Goal: Information Seeking & Learning: Learn about a topic

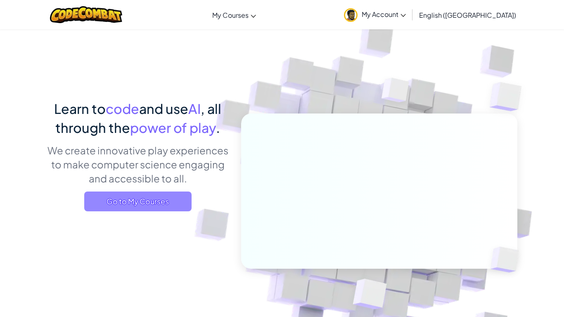
click at [137, 203] on span "Go to My Courses" at bounding box center [137, 202] width 107 height 20
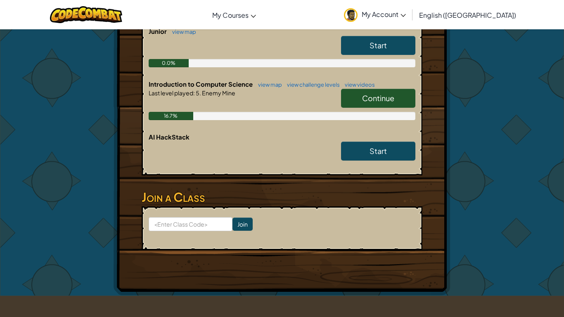
scroll to position [208, 0]
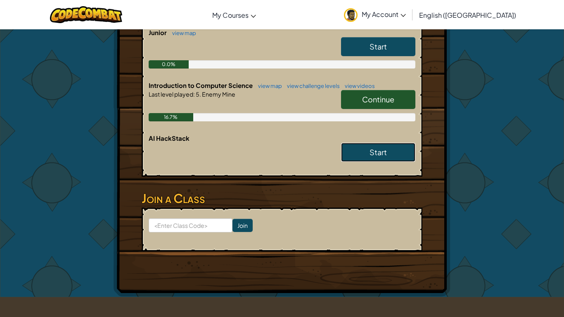
click at [346, 143] on link "Start" at bounding box center [378, 152] width 74 height 19
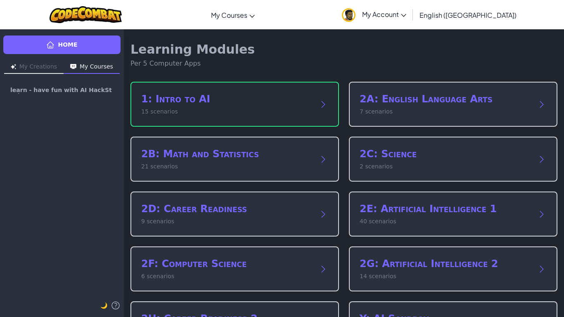
click at [255, 99] on h2 "1: Intro to AI" at bounding box center [226, 98] width 170 height 13
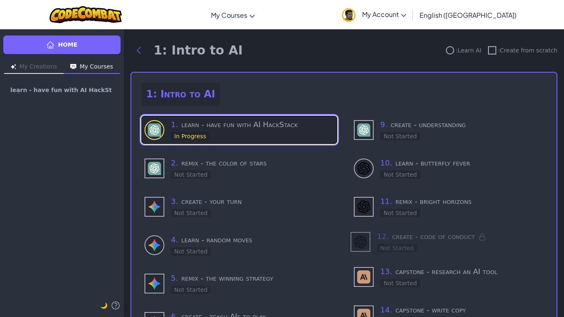
click at [173, 125] on span "1 ." at bounding box center [174, 124] width 7 height 9
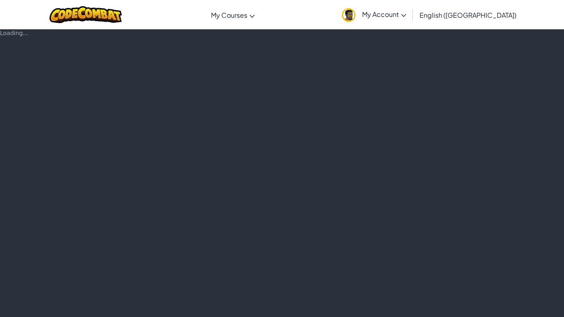
click at [173, 125] on div "Loading..." at bounding box center [282, 173] width 564 height 288
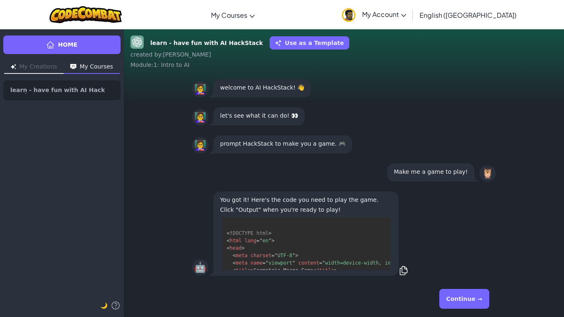
click at [299, 249] on pre "<! DOCTYPE html > < html lang = " en " > < head > < meta charset = " UTF-8 " > …" at bounding box center [306, 243] width 168 height 53
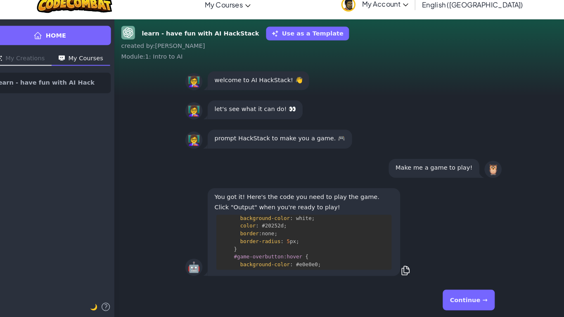
scroll to position [475, 0]
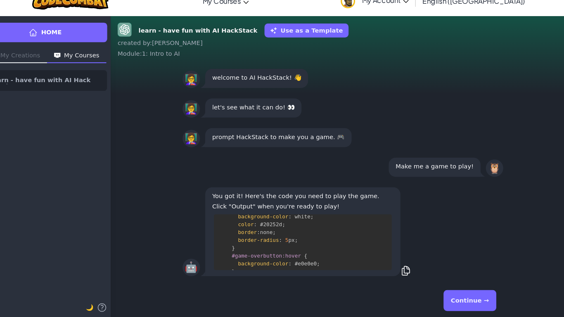
click at [484, 298] on button "Continue →" at bounding box center [464, 299] width 50 height 20
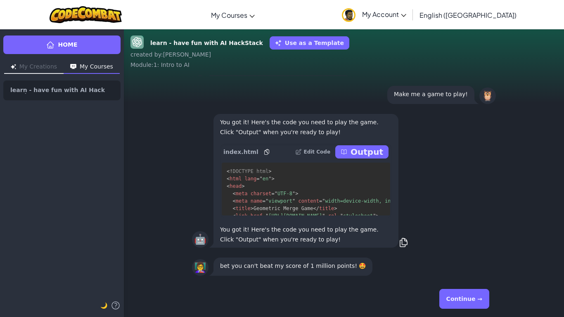
click at [349, 148] on button "Output" at bounding box center [361, 151] width 53 height 13
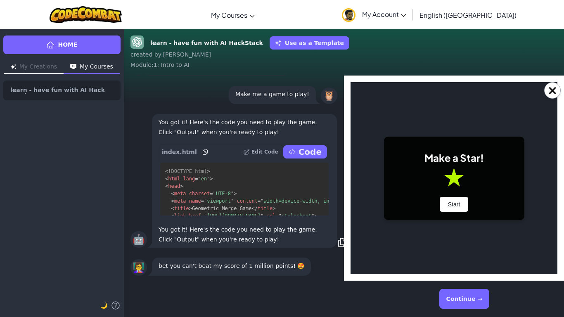
scroll to position [0, 0]
click at [457, 211] on button "Start" at bounding box center [454, 204] width 29 height 15
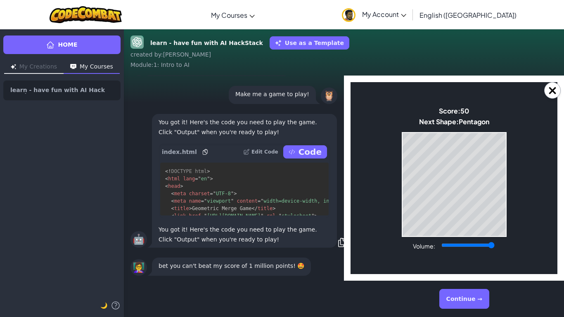
drag, startPoint x: 468, startPoint y: 247, endPoint x: 525, endPoint y: 244, distance: 56.6
type input "1"
click at [494, 244] on input "Volume:" at bounding box center [467, 245] width 53 height 7
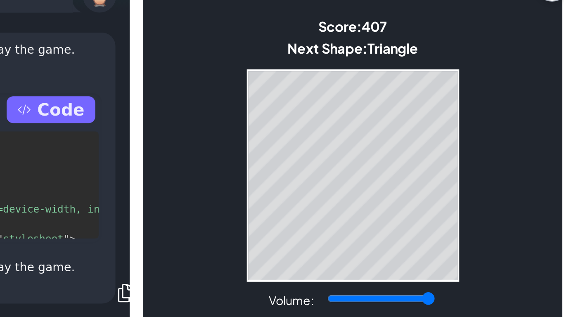
click at [282, 123] on div "Game Over Your stack reached the top! Restart" at bounding box center [246, 71] width 105 height 105
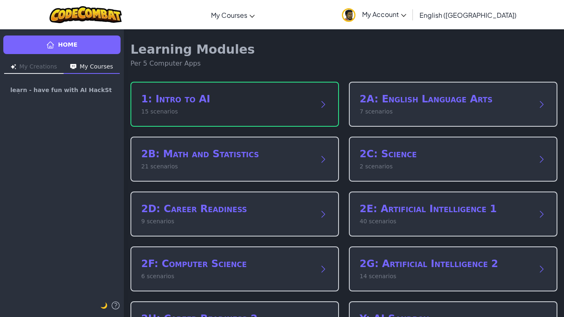
click at [263, 107] on p "15 scenarios" at bounding box center [226, 111] width 170 height 9
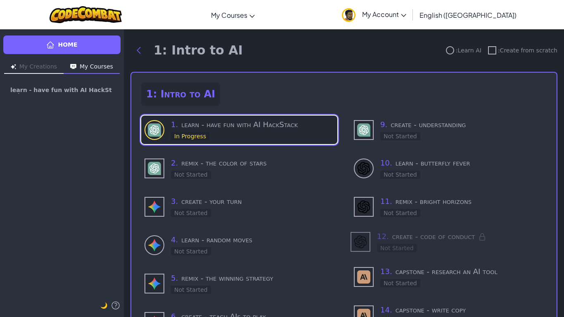
click at [250, 127] on h3 "1 . learn - have fun with AI HackStack" at bounding box center [252, 125] width 163 height 12
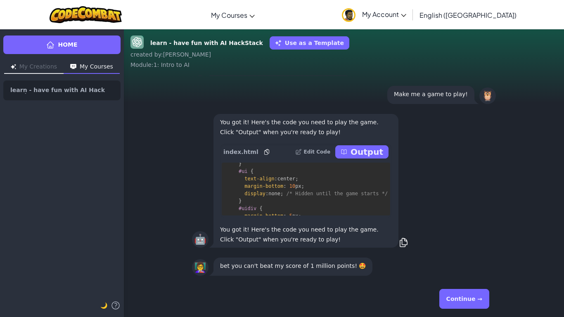
scroll to position [156, 0]
click at [452, 296] on button "Continue →" at bounding box center [464, 299] width 50 height 20
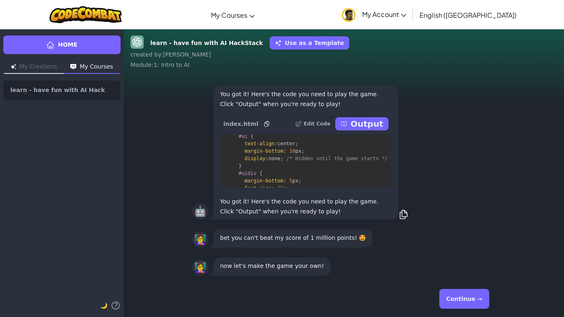
click at [457, 296] on button "Continue →" at bounding box center [464, 299] width 50 height 20
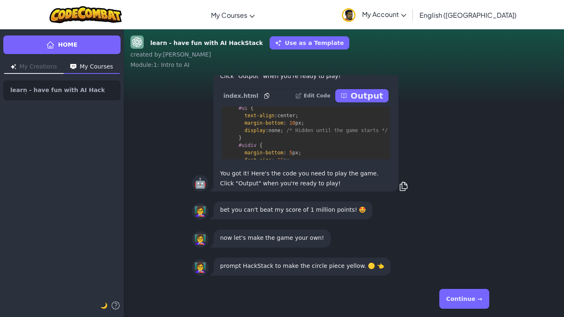
click at [457, 296] on button "Continue →" at bounding box center [464, 299] width 50 height 20
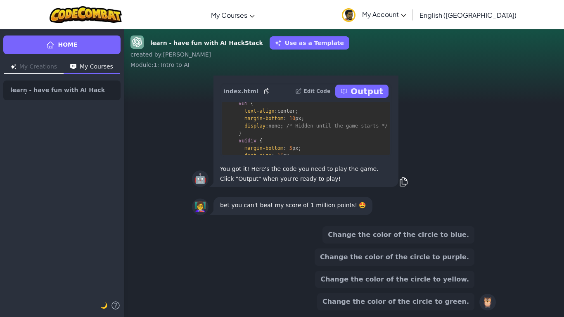
scroll to position [0, 0]
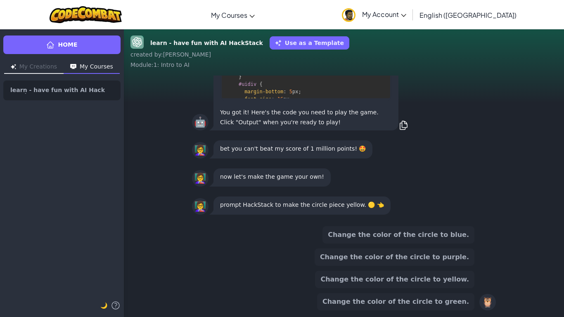
click at [400, 282] on button "Change the color of the circle to yellow." at bounding box center [394, 279] width 159 height 17
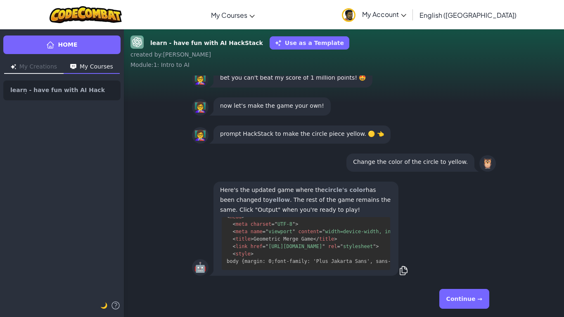
scroll to position [157, 0]
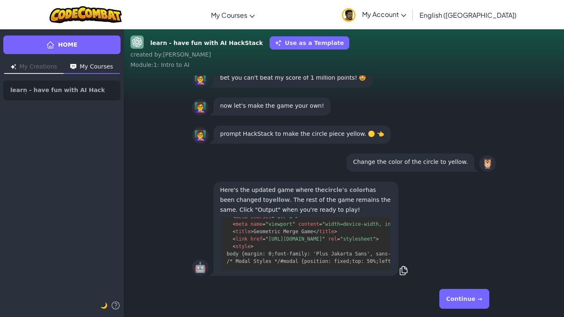
click at [453, 291] on button "Continue →" at bounding box center [464, 299] width 50 height 20
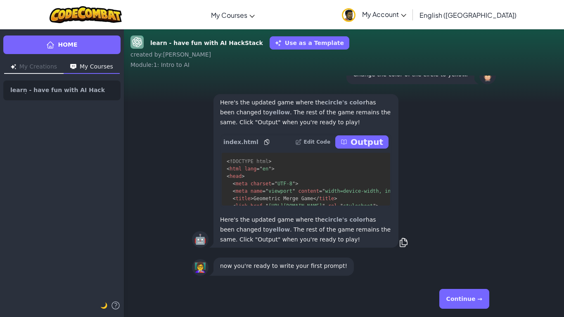
click at [453, 291] on button "Continue →" at bounding box center [464, 299] width 50 height 20
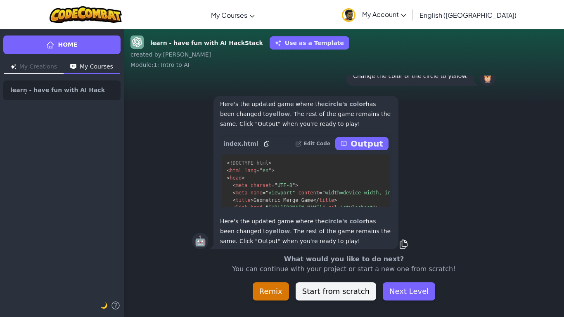
click at [453, 291] on div "What would you like to do next? You can continue with your project or start a n…" at bounding box center [344, 277] width 440 height 46
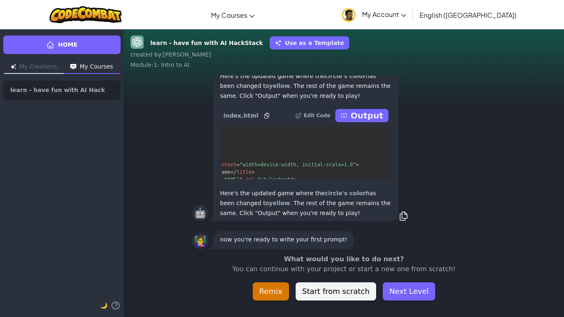
scroll to position [0, 85]
click at [365, 103] on div "Here's the updated game where the circle's color has been changed to yellow . T…" at bounding box center [305, 145] width 185 height 154
click at [370, 114] on p "Output" at bounding box center [366, 116] width 33 height 12
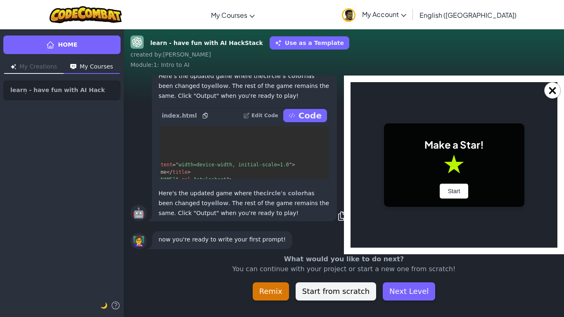
scroll to position [0, 0]
click at [459, 206] on div "Make a Star! Start" at bounding box center [454, 164] width 140 height 83
click at [454, 199] on div "Make a Star! Start" at bounding box center [454, 164] width 140 height 83
click at [447, 192] on button "Start" at bounding box center [454, 191] width 29 height 15
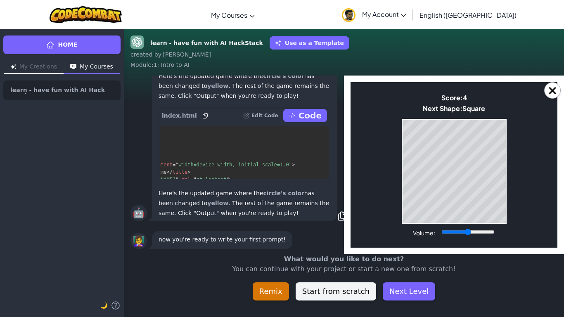
click at [563, 86] on div "×" at bounding box center [454, 165] width 220 height 179
click at [558, 87] on button "×" at bounding box center [552, 90] width 17 height 17
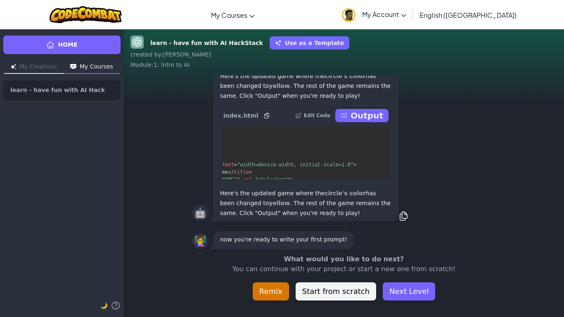
click at [558, 87] on div "🤖 Here's the updated game where the circle's color has been changed to yellow .…" at bounding box center [344, 144] width 440 height 163
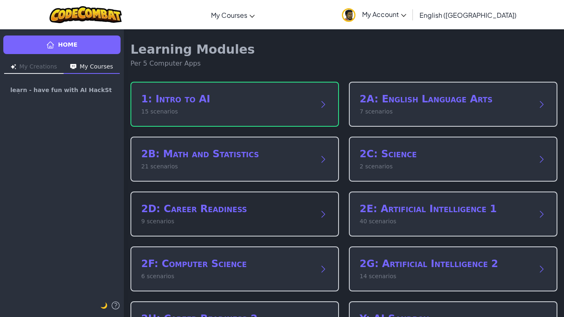
click at [280, 94] on h2 "1: Intro to AI" at bounding box center [226, 98] width 170 height 13
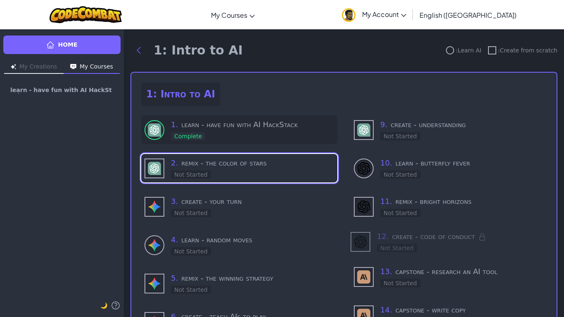
click at [284, 125] on h3 "1 . learn - have fun with AI HackStack" at bounding box center [252, 125] width 163 height 12
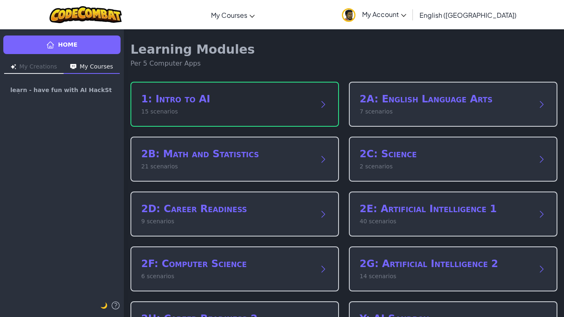
click at [330, 105] on div "1: Intro to AI 15 scenarios" at bounding box center [234, 104] width 208 height 45
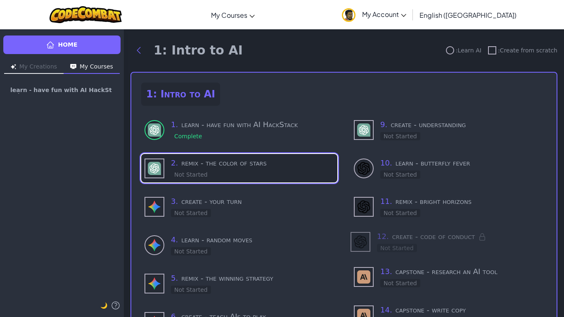
click at [256, 173] on div "2 . remix - the color of stars Not Started" at bounding box center [252, 168] width 163 height 22
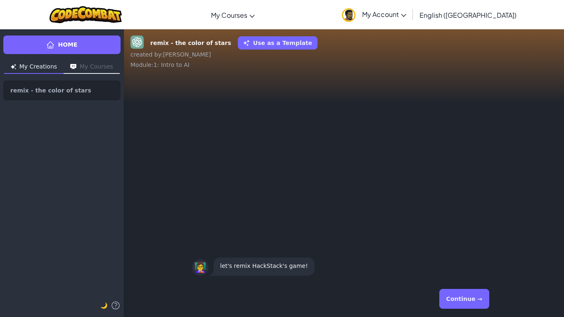
click at [454, 294] on button "Continue →" at bounding box center [464, 299] width 50 height 20
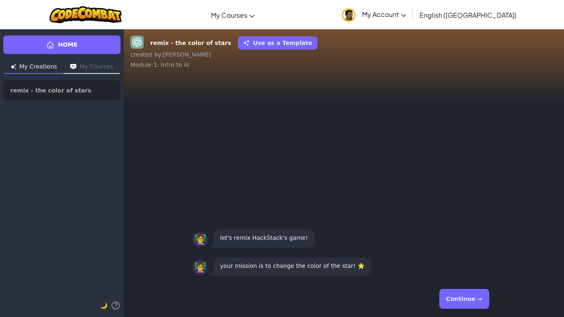
click at [454, 294] on button "Continue →" at bounding box center [464, 299] width 50 height 20
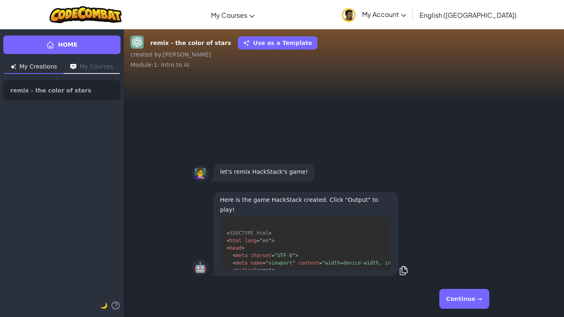
scroll to position [17, 0]
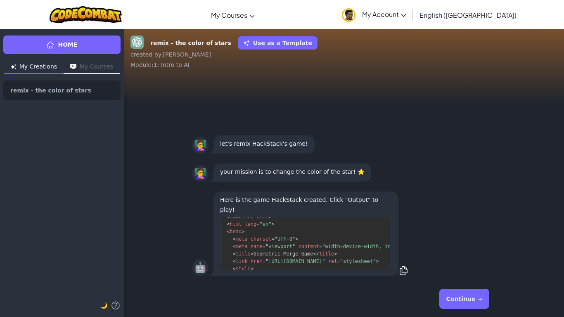
click at [454, 294] on button "Continue →" at bounding box center [464, 299] width 50 height 20
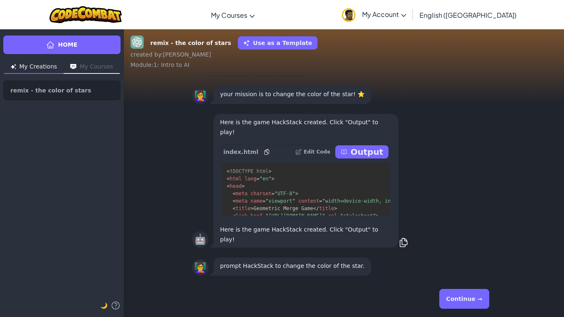
click at [454, 294] on button "Continue →" at bounding box center [464, 299] width 50 height 20
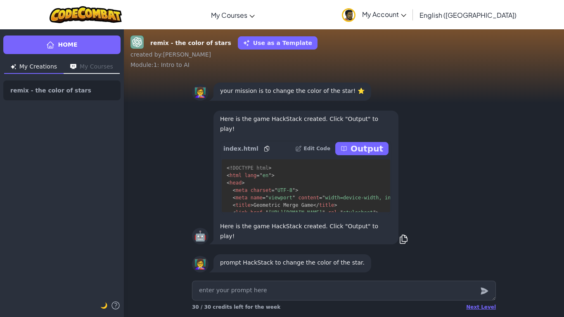
click at [454, 294] on textarea at bounding box center [344, 291] width 304 height 20
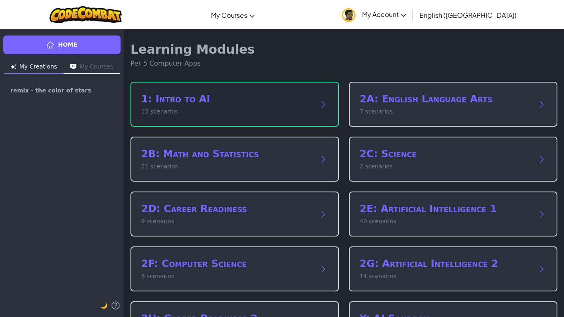
click at [259, 90] on div "1: Intro to AI 15 scenarios" at bounding box center [234, 104] width 208 height 45
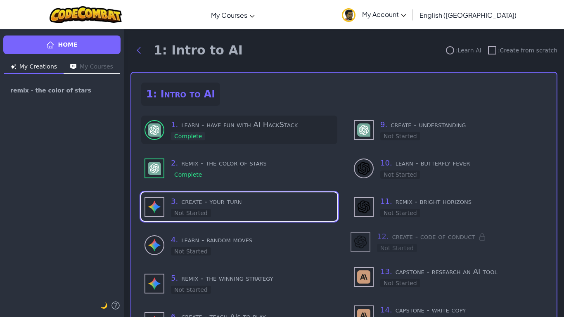
click at [264, 120] on h3 "1 . learn - have fun with AI HackStack" at bounding box center [252, 125] width 163 height 12
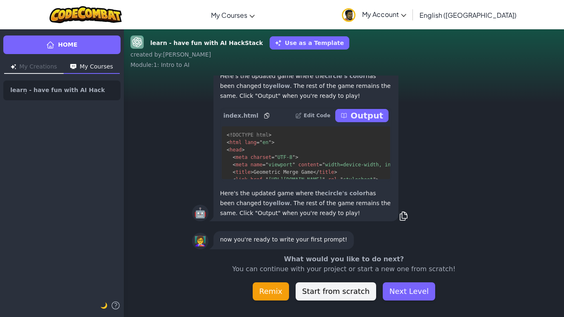
click at [267, 289] on button "Remix" at bounding box center [271, 291] width 36 height 18
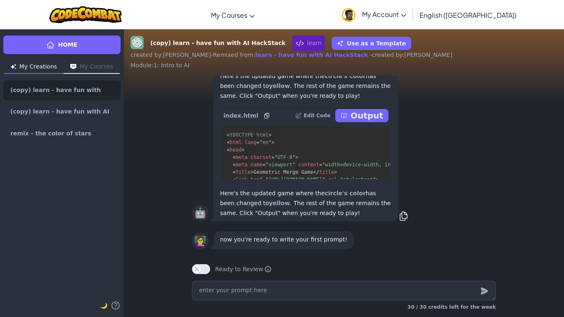
type textarea "x"
click at [380, 293] on textarea at bounding box center [344, 291] width 304 height 20
type textarea "k"
type textarea "x"
type textarea "ky"
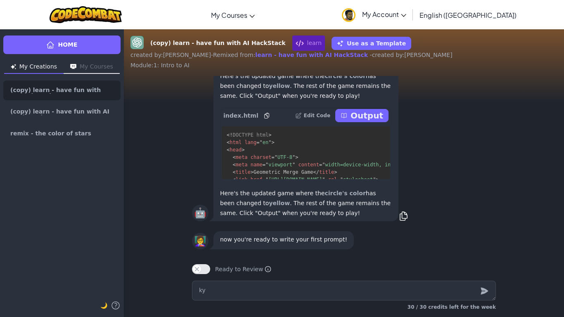
type textarea "x"
type textarea "kyy"
type textarea "x"
type textarea "kyyhhr"
type textarea "x"
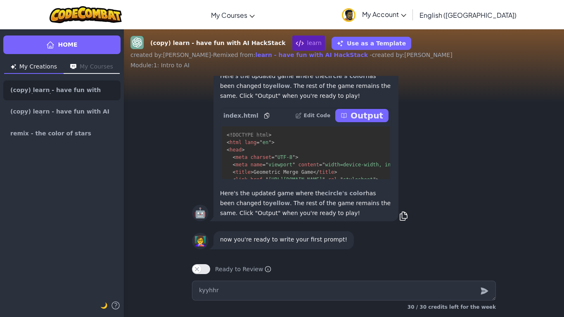
type textarea "kyyhhry"
type textarea "x"
type textarea "kyyhhryshtr"
type textarea "x"
type textarea "kyyhhryshtrrht"
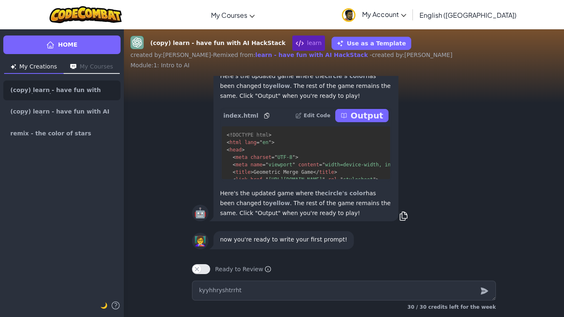
type textarea "x"
type textarea "kyyhhryshtrrhthtr"
type textarea "x"
type textarea "kyyhhryshtrrhthtrhr"
type textarea "x"
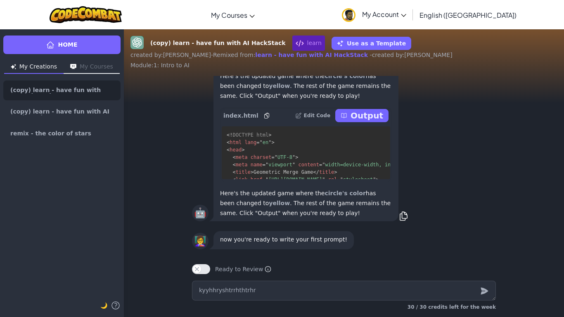
type textarea "kyyhhryshtrrhthtrhrt"
type textarea "x"
type textarea "kyyhhryshtrrhthtrhr"
type textarea "x"
type textarea "kyyhhryshtrrhthtrh"
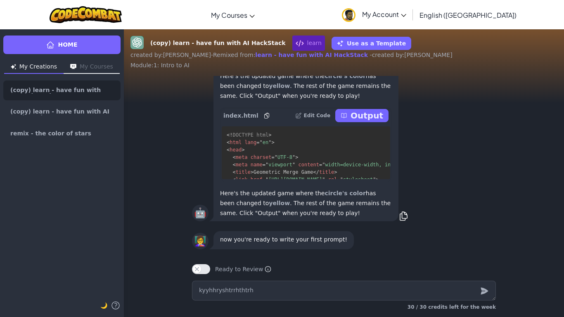
type textarea "x"
type textarea "kyyhhryshtrrhthtr"
type textarea "x"
type textarea "kyyhhryshtrrhtht"
type textarea "x"
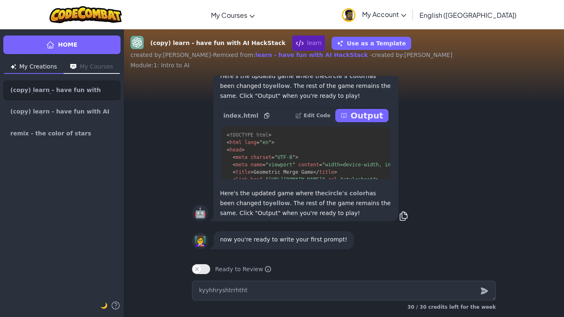
type textarea "kyyhhryshtrrhth"
type textarea "x"
type textarea "kyyhhryshtrrht"
type textarea "x"
type textarea "kyyhhryshtrrh"
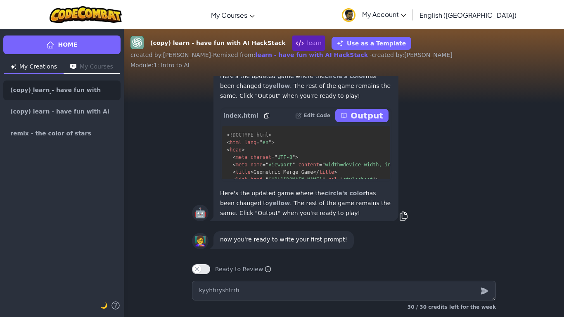
type textarea "x"
type textarea "kyyhhryshtrr"
type textarea "x"
type textarea "kyyhhryshtr"
type textarea "x"
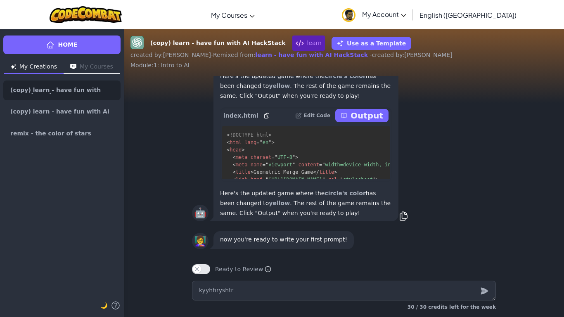
type textarea "kyyhhrysht"
type textarea "x"
type textarea "kyyhhrysh"
type textarea "x"
type textarea "kyyhhrys"
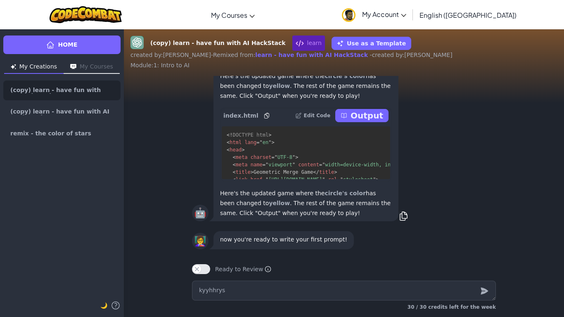
type textarea "x"
type textarea "kyyhhry"
type textarea "x"
type textarea "kyyhhr"
type textarea "x"
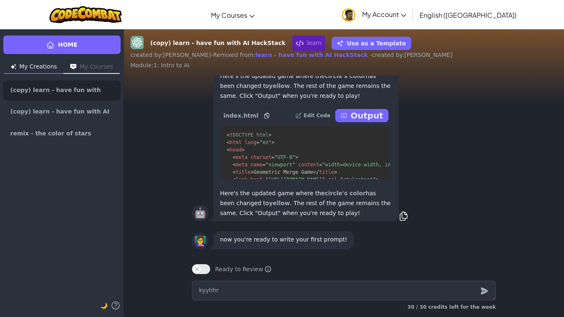
type textarea "kyyhh"
type textarea "x"
type textarea "kyyh"
type textarea "x"
type textarea "kyy"
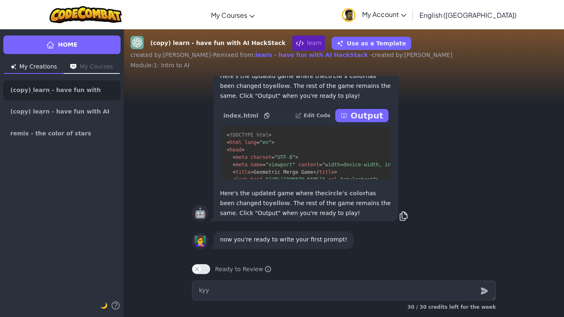
type textarea "x"
type textarea "ky"
type textarea "x"
type textarea "k"
type textarea "x"
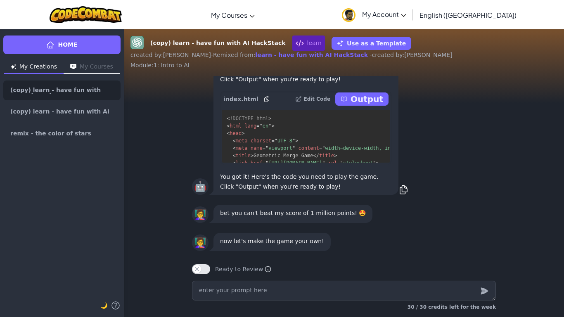
scroll to position [-252, 0]
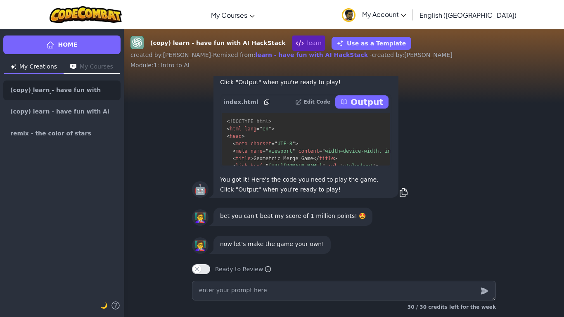
click at [364, 103] on p "Output" at bounding box center [366, 102] width 33 height 12
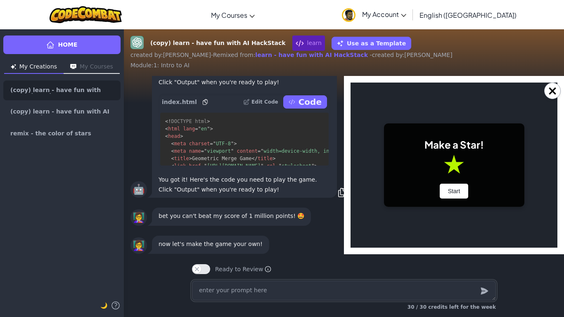
scroll to position [0, 0]
click at [444, 191] on button "Start" at bounding box center [454, 191] width 29 height 15
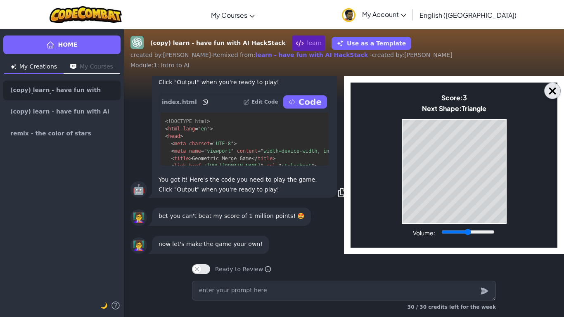
click at [555, 85] on button "×" at bounding box center [552, 91] width 17 height 17
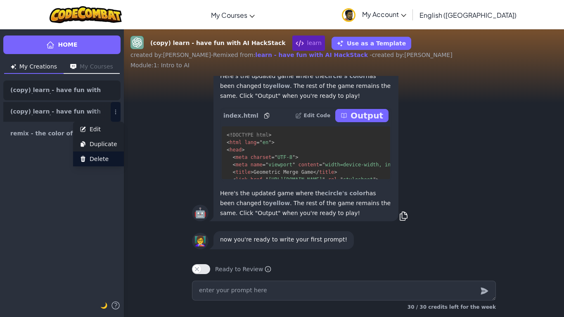
click at [101, 160] on span "Delete" at bounding box center [99, 159] width 19 height 8
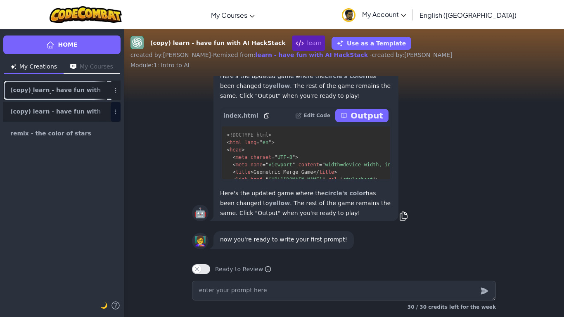
click at [84, 87] on span "(copy) learn - have fun with AI HackStack" at bounding box center [58, 90] width 97 height 7
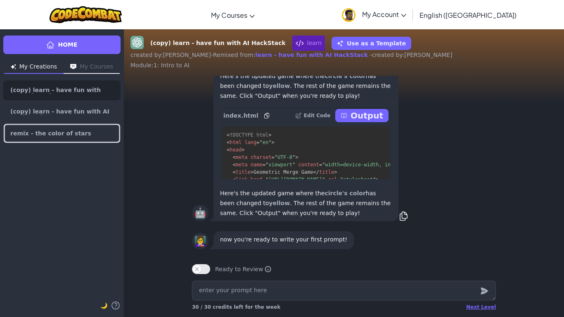
click at [88, 134] on link "remix - the color of stars" at bounding box center [61, 133] width 117 height 20
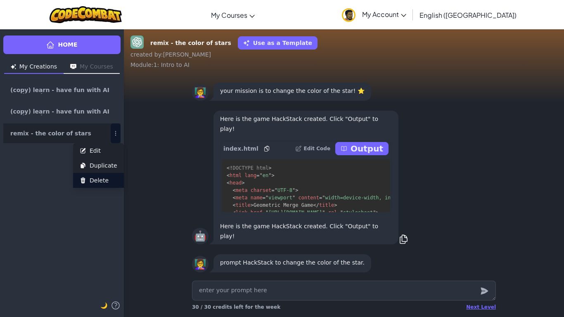
click at [107, 176] on button "Delete" at bounding box center [98, 180] width 51 height 15
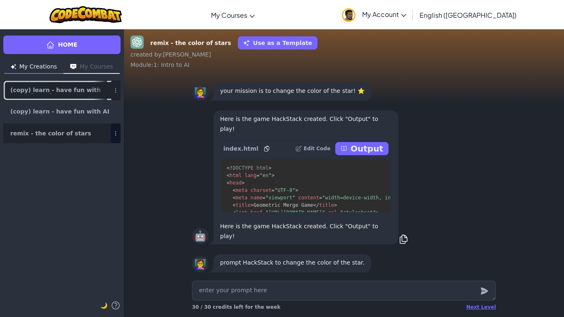
click at [106, 84] on div at bounding box center [100, 90] width 13 height 19
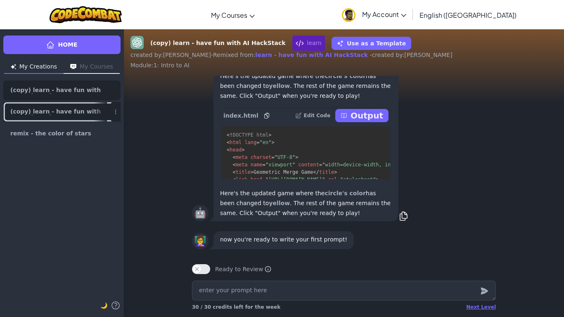
click at [100, 106] on div at bounding box center [100, 111] width 13 height 19
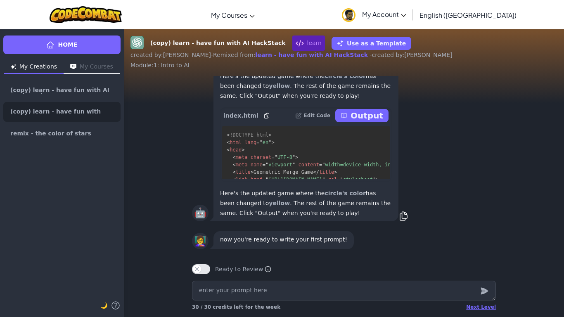
click at [88, 61] on button "My Courses" at bounding box center [92, 67] width 56 height 13
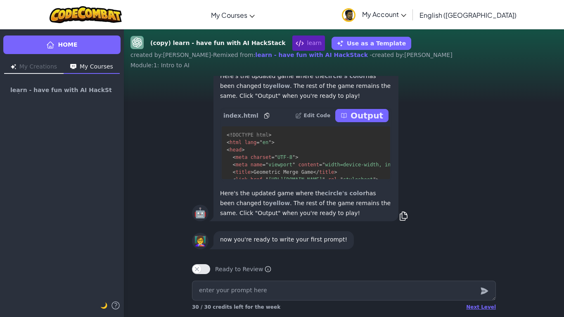
click at [88, 61] on button "My Courses" at bounding box center [92, 67] width 56 height 13
click at [43, 65] on button "My Creations" at bounding box center [33, 67] width 59 height 13
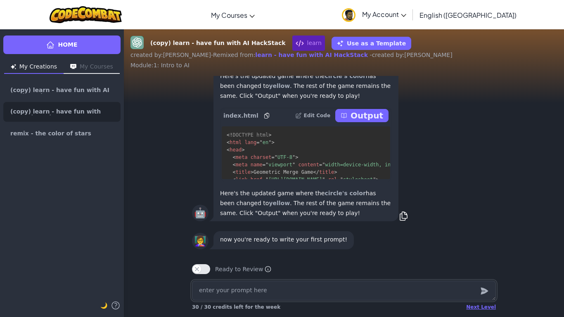
click at [459, 300] on textarea at bounding box center [344, 291] width 304 height 20
click at [400, 291] on textarea at bounding box center [344, 291] width 304 height 20
click at [481, 303] on div "Next Level 30 / 30 credits left for the week" at bounding box center [344, 306] width 304 height 13
click at [483, 308] on div "Next Level" at bounding box center [481, 307] width 30 height 7
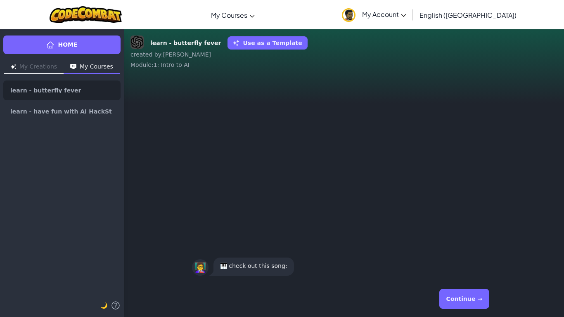
click at [452, 290] on button "Continue →" at bounding box center [464, 299] width 50 height 20
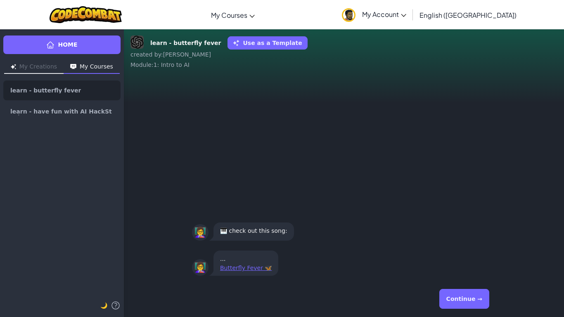
click at [463, 295] on button "Continue →" at bounding box center [464, 299] width 50 height 20
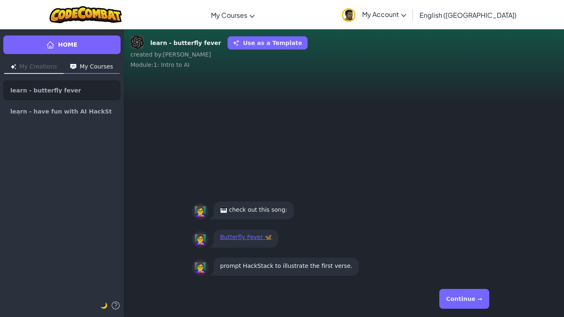
click at [40, 64] on button "My Creations" at bounding box center [33, 67] width 59 height 13
click at [55, 71] on button "My Creations" at bounding box center [33, 67] width 59 height 13
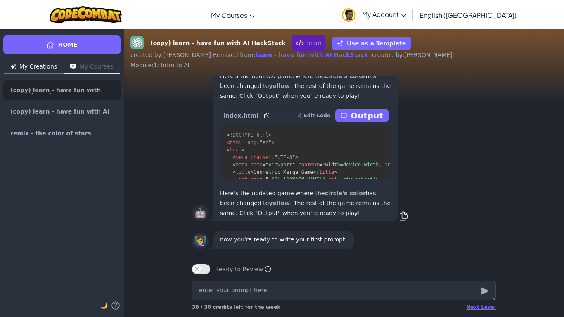
click at [423, 1] on div "Toggle navigation My Courses CodeCombat Classroom Ozaria Classroom AI League Es…" at bounding box center [282, 14] width 568 height 29
click at [369, 119] on p "Output" at bounding box center [366, 116] width 33 height 12
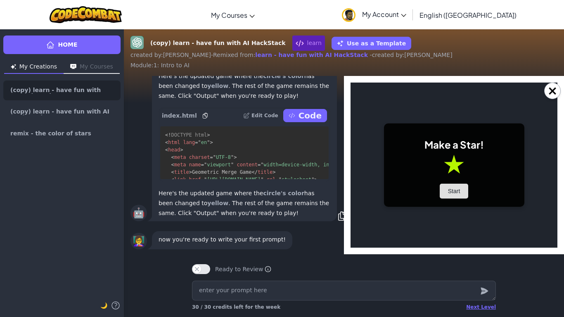
click at [456, 191] on button "Start" at bounding box center [454, 191] width 29 height 15
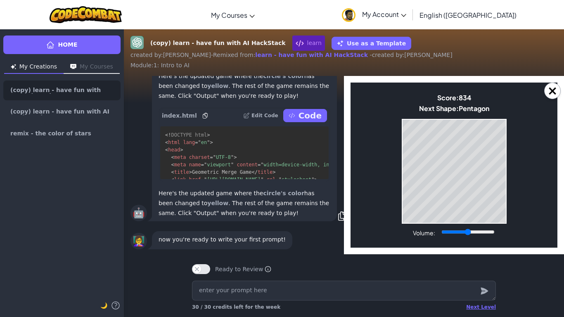
click at [458, 116] on body "Make a Star! Start Score: 834 Next Shape: [GEOGRAPHIC_DATA] Game Over Your stac…" at bounding box center [453, 165] width 207 height 165
click at [422, 236] on label "Volume:" at bounding box center [424, 232] width 22 height 7
click at [441, 235] on input "Volume:" at bounding box center [467, 232] width 53 height 7
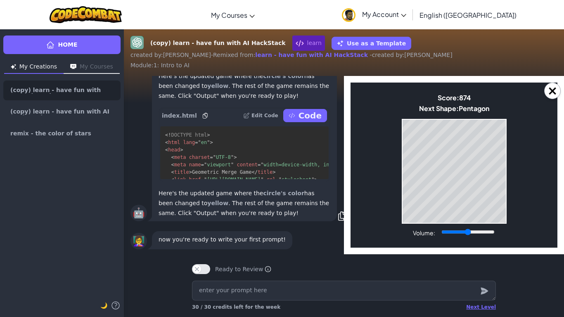
click at [397, 118] on body "Make a Star! Start Score: 874 Next Shape: [GEOGRAPHIC_DATA] Game Over Your stac…" at bounding box center [453, 165] width 207 height 165
click at [424, 235] on label "Volume:" at bounding box center [424, 232] width 22 height 7
click at [441, 235] on input "Volume:" at bounding box center [467, 232] width 53 height 7
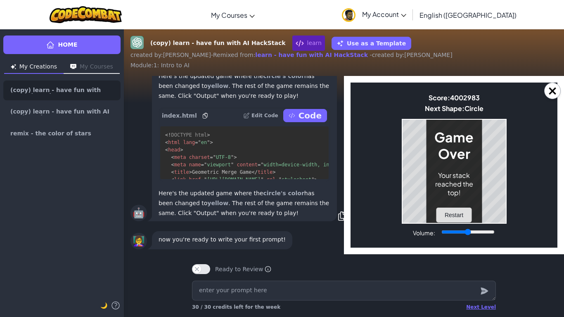
click at [447, 211] on button "Restart" at bounding box center [453, 215] width 35 height 15
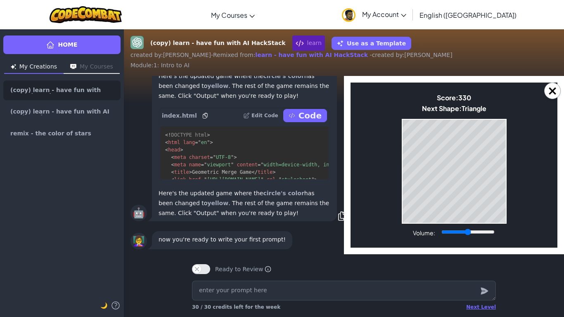
click at [560, 110] on div "×" at bounding box center [454, 165] width 220 height 178
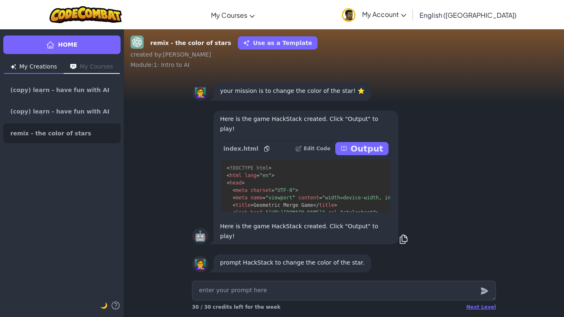
type textarea "x"
type textarea "m"
type textarea "x"
type textarea "ma"
type textarea "x"
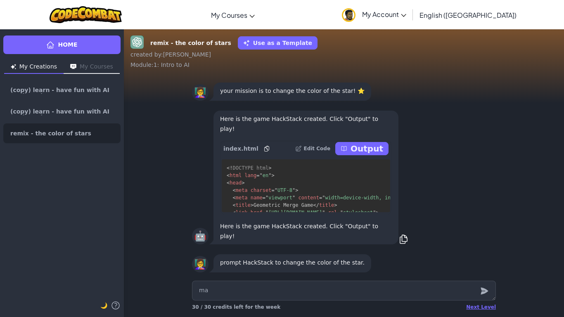
type textarea "mak"
type textarea "x"
type textarea "make"
type textarea "x"
type textarea "make m"
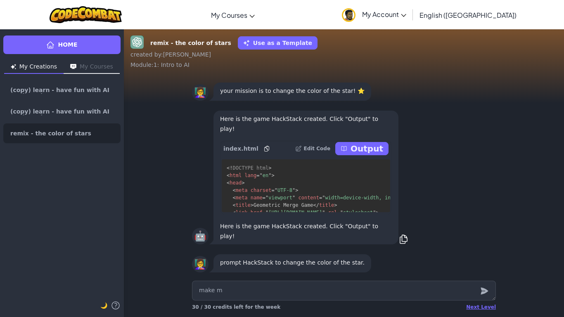
type textarea "x"
type textarea "make me"
type textarea "x"
type textarea "make me"
type textarea "x"
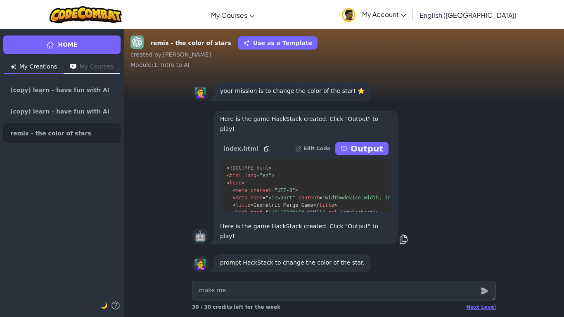
type textarea "make me a"
type textarea "x"
type textarea "make me a"
type textarea "x"
type textarea "make me a s"
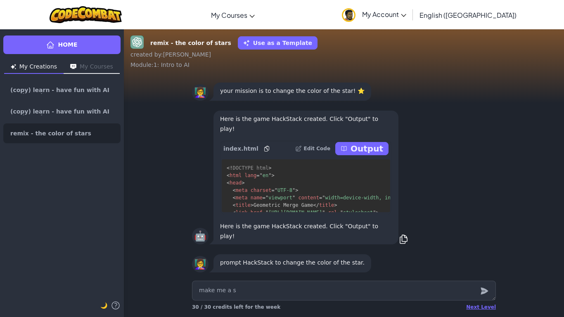
type textarea "x"
type textarea "make me a sc"
type textarea "x"
type textarea "make me a sca"
type textarea "x"
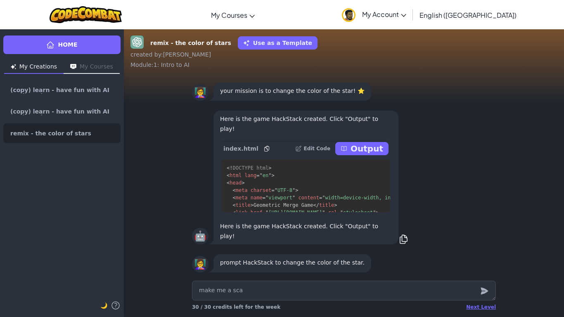
type textarea "make me a scar"
type textarea "x"
type textarea "make me a scary"
type textarea "x"
type textarea "make me a scary"
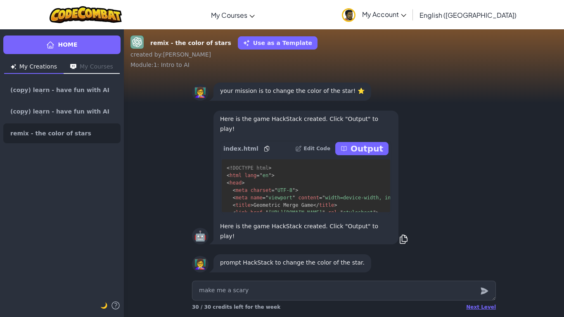
type textarea "x"
type textarea "make me a scary s"
type textarea "x"
type textarea "make me a scary st"
type textarea "x"
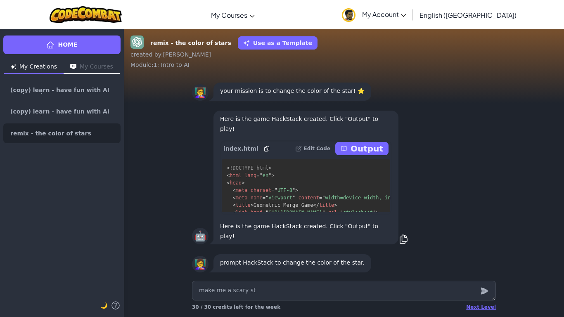
type textarea "make me a scary sto"
type textarea "x"
type textarea "make me a scary stor"
type textarea "x"
type textarea "make me a scary story"
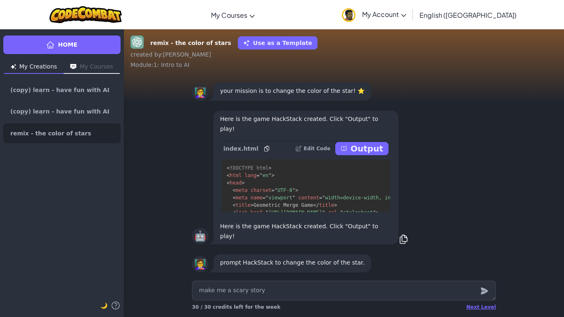
type textarea "x"
type textarea "make me a scary story"
type textarea "x"
type textarea "make me a scary story t"
type textarea "x"
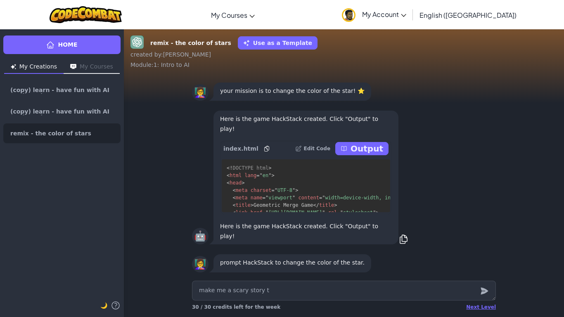
type textarea "make me a scary story to"
type textarea "x"
type textarea "make me a scary story to"
type textarea "x"
type textarea "make me a scary story to r"
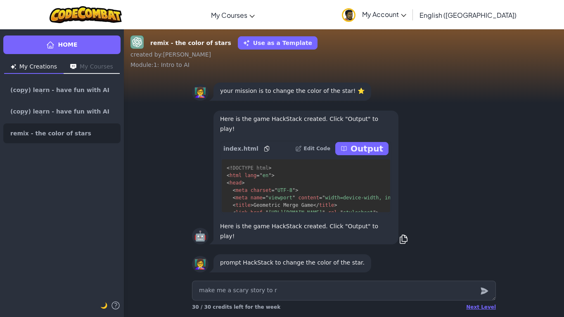
type textarea "x"
type textarea "make me a scary story to re"
type textarea "x"
type textarea "make me a scary story to [PERSON_NAME]"
type textarea "x"
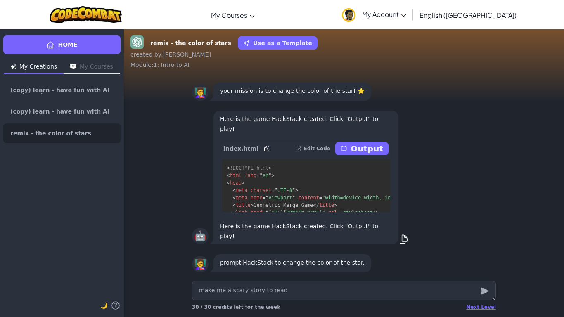
type textarea "make me a scary story to read"
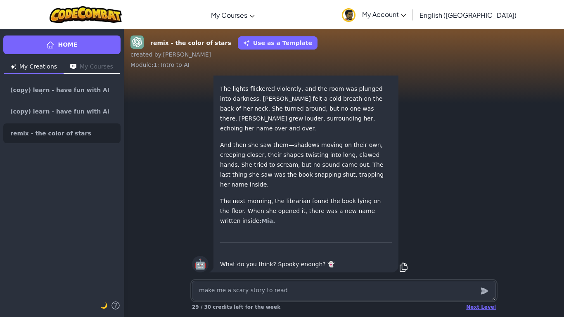
scroll to position [0, 0]
type textarea "x"
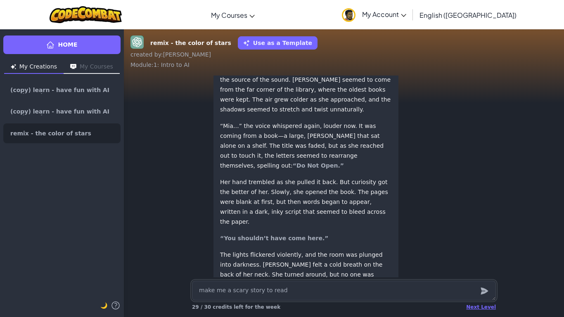
scroll to position [-164, 0]
